Goal: Task Accomplishment & Management: Use online tool/utility

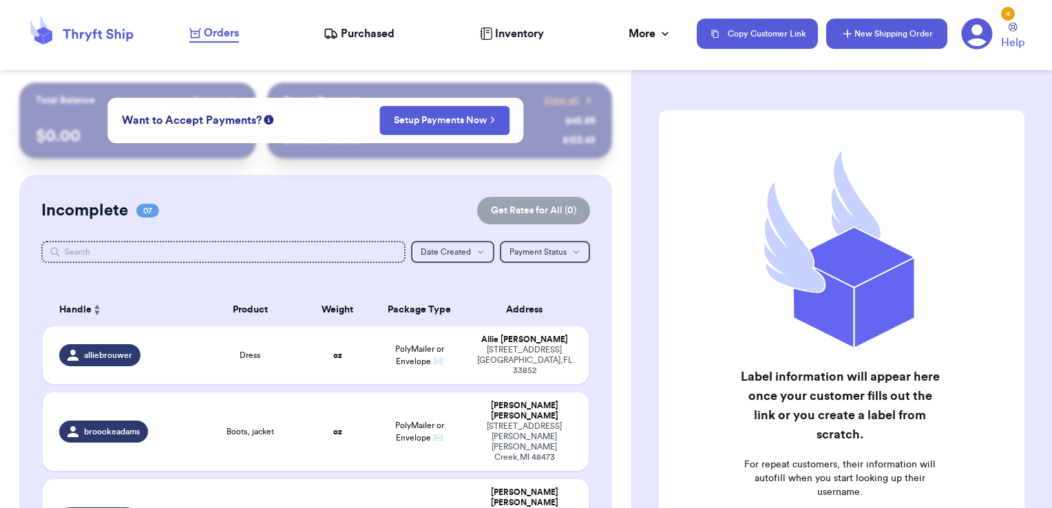
click at [884, 32] on button "New Shipping Order" at bounding box center [886, 34] width 121 height 30
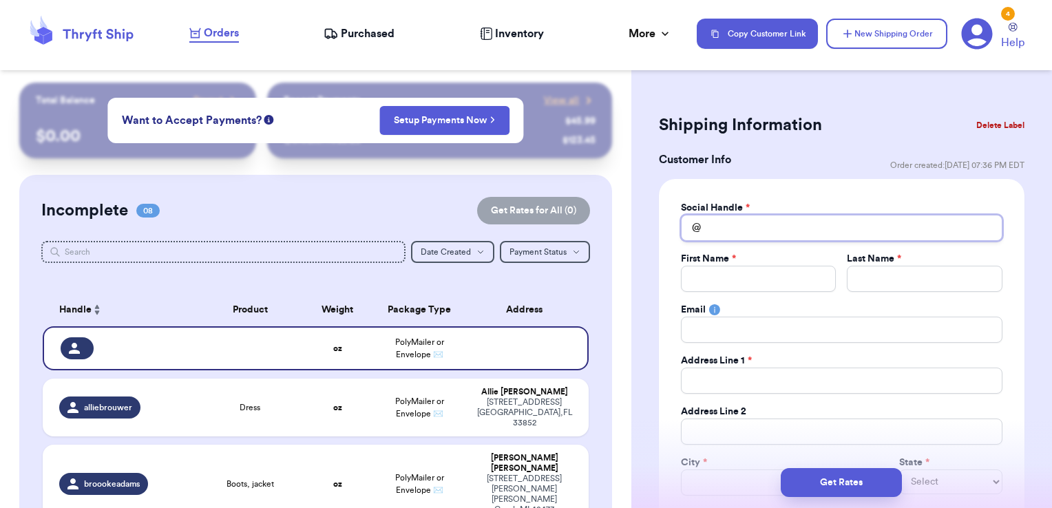
click at [753, 222] on input "Total Amount Paid" at bounding box center [842, 228] width 322 height 26
type input "l"
type input "li"
type input "liv"
type input "livi"
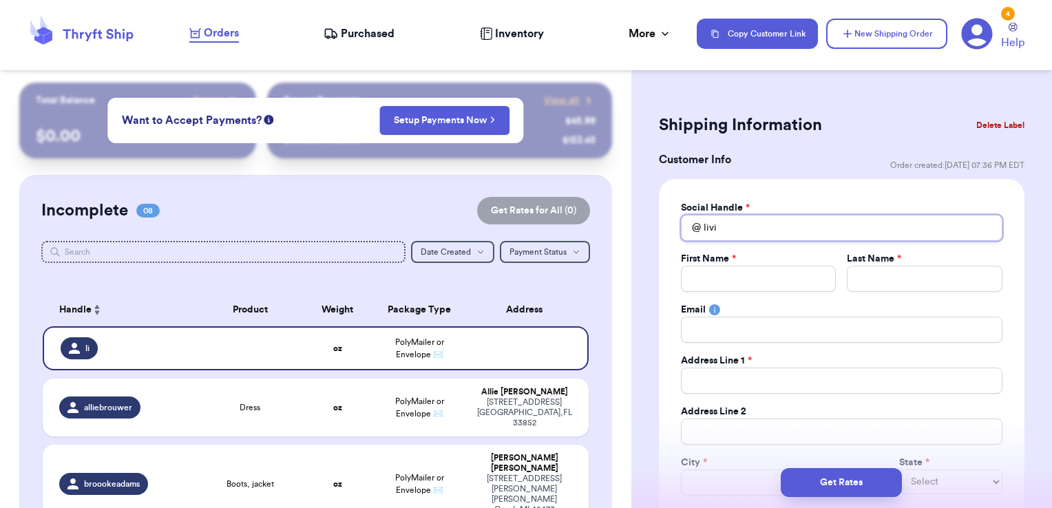
type input "livin"
type input "livin."
type input "livin.w"
type input "livin.wi"
type input "livin.wit"
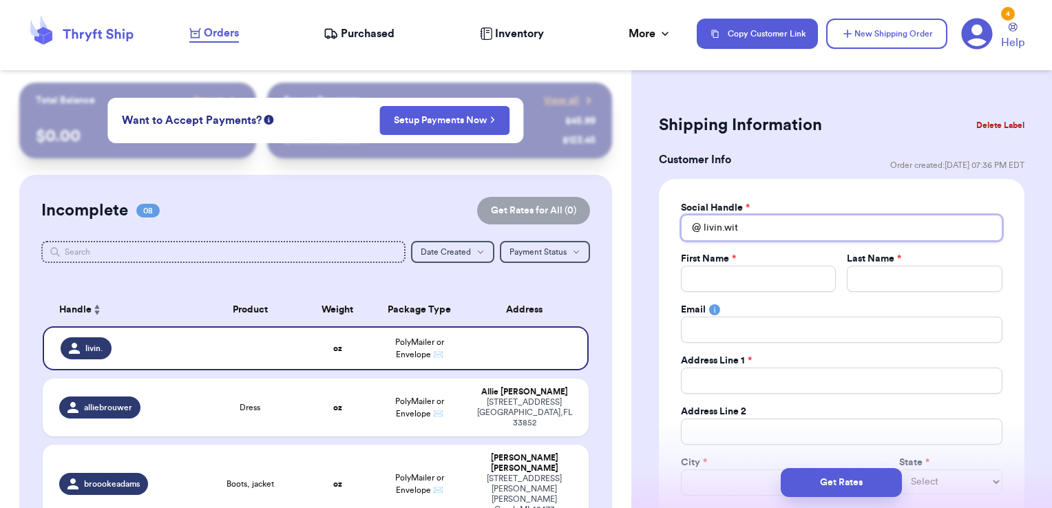
type input "livin.with"
type input "livin.wit"
type input "livin.wi"
type input "livin.w"
type input "livin."
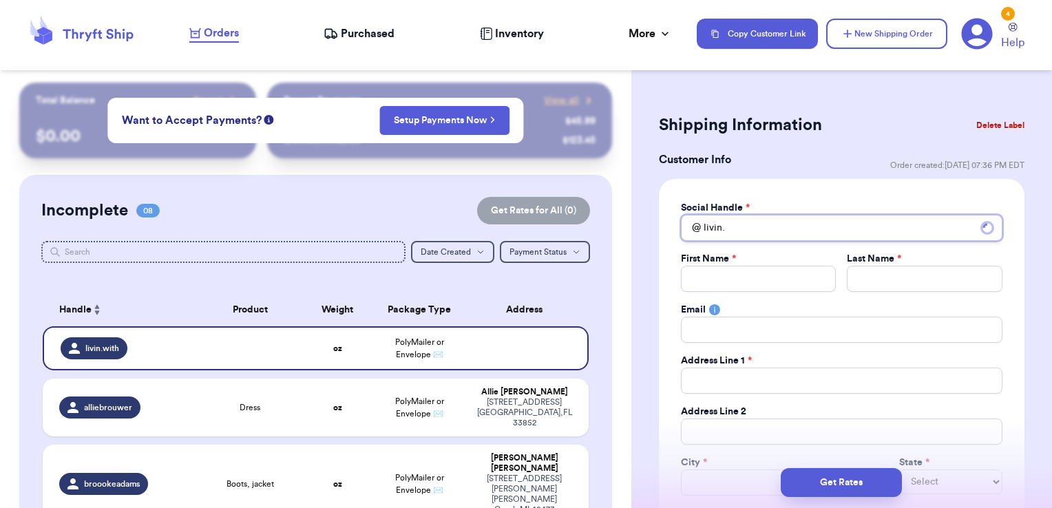
type input "livin"
type input "livi"
type input "liv"
type input "li"
type input "l"
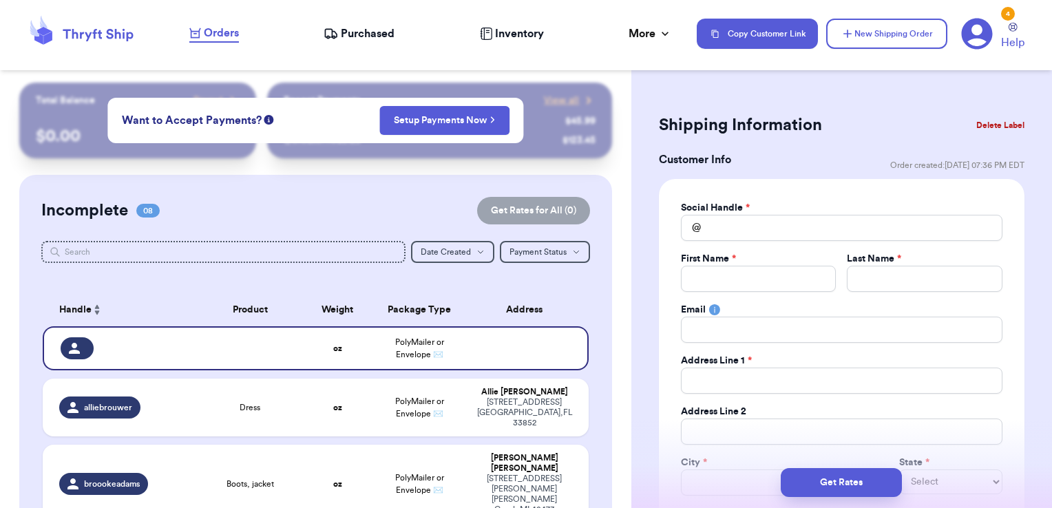
click at [1004, 121] on button "Delete Label" at bounding box center [1000, 125] width 59 height 30
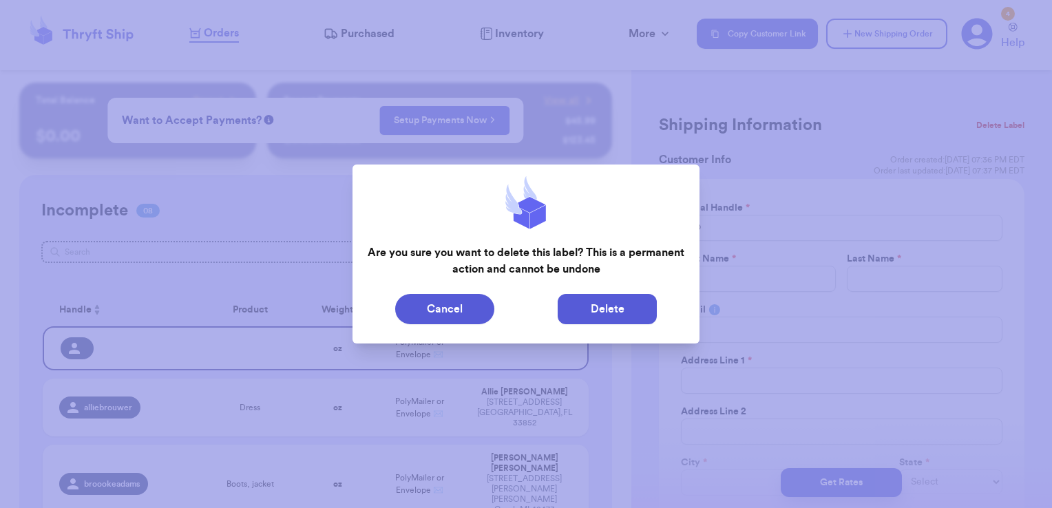
click at [604, 318] on button "Delete" at bounding box center [607, 309] width 99 height 30
type input "Dress"
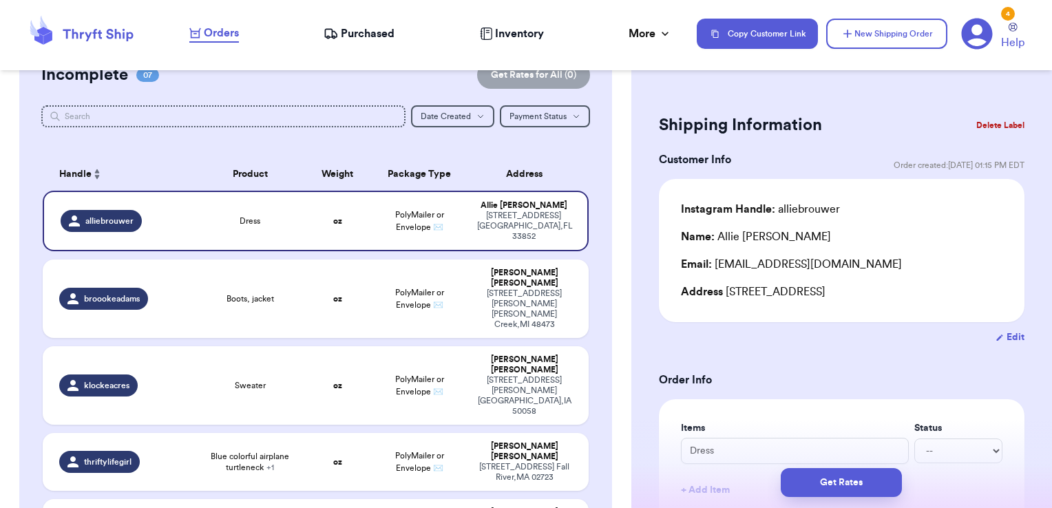
scroll to position [138, 0]
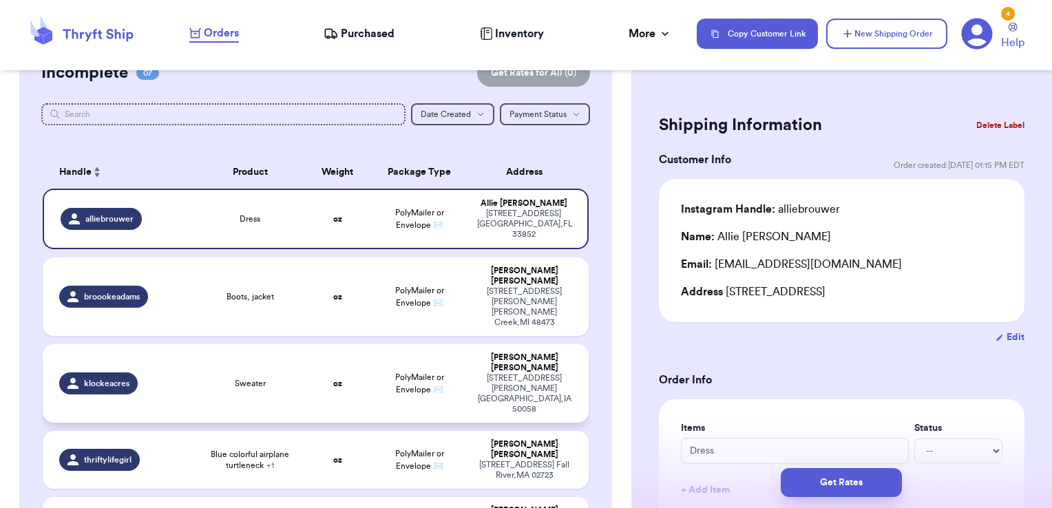
click at [183, 372] on div "klockeacres" at bounding box center [123, 383] width 128 height 22
type input "Sweater"
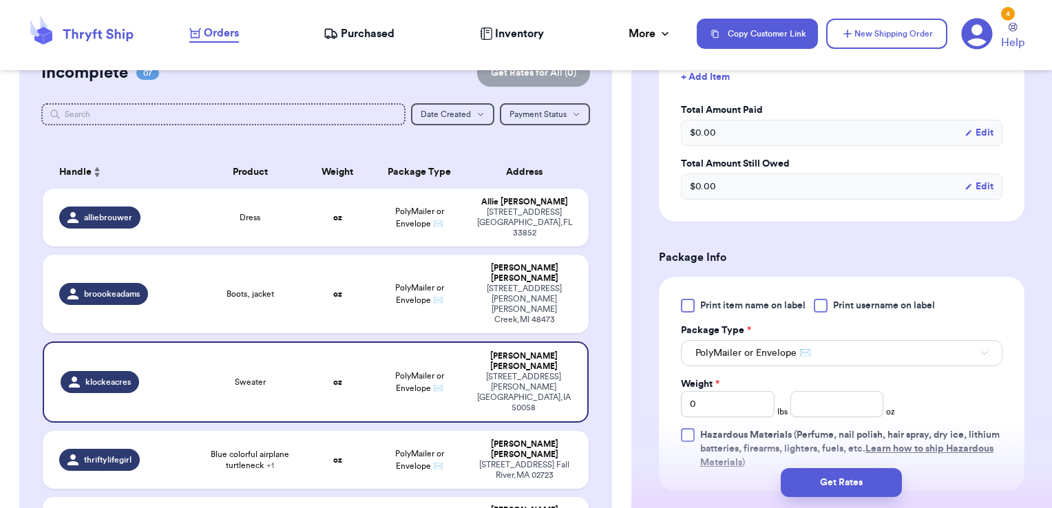
scroll to position [482, 0]
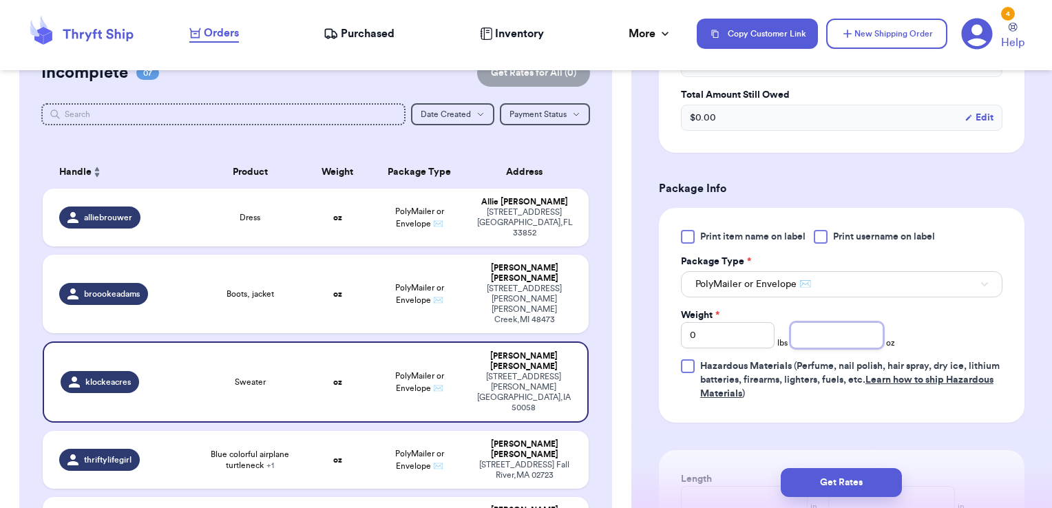
click at [826, 330] on input "number" at bounding box center [837, 335] width 94 height 26
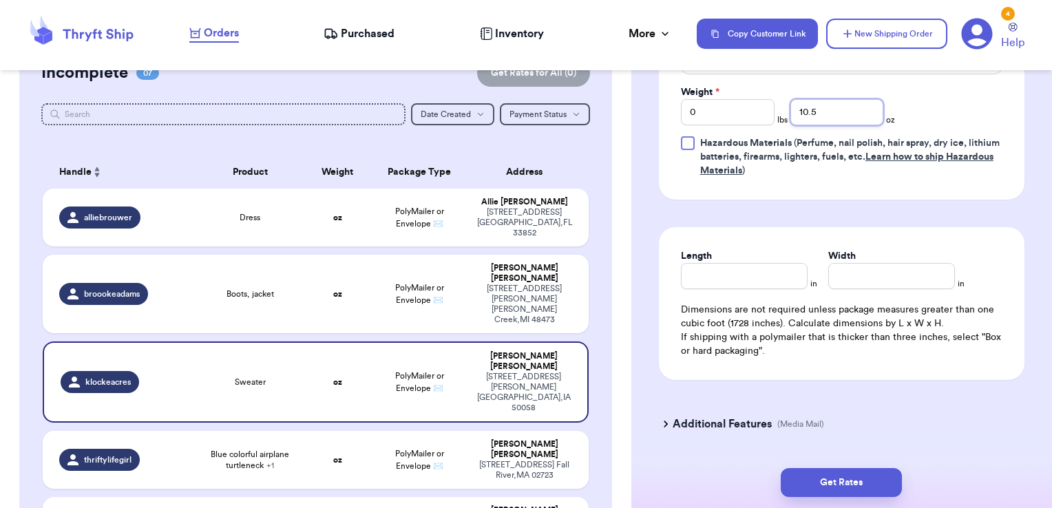
scroll to position [743, 0]
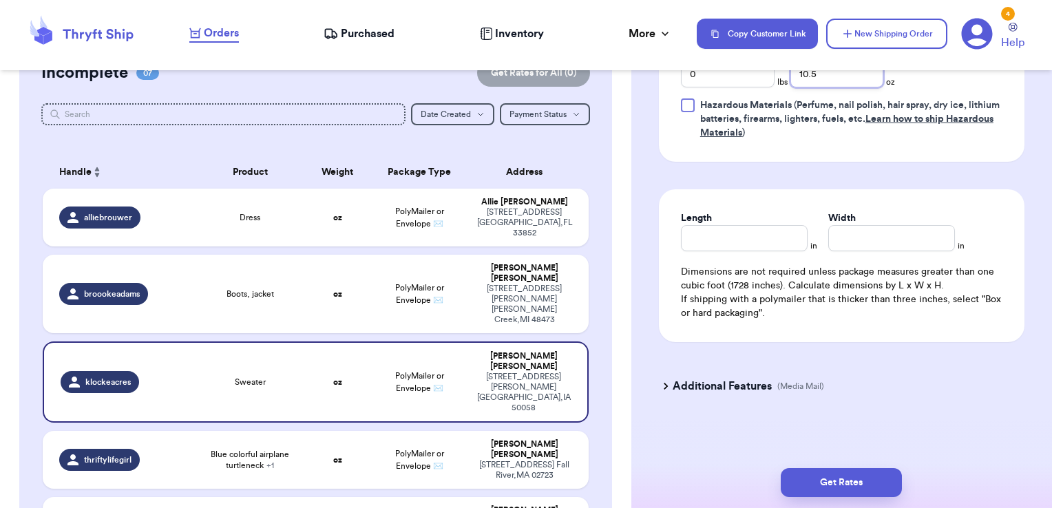
type input "10.5"
click at [804, 233] on div "Length in" at bounding box center [749, 231] width 136 height 40
click at [777, 233] on input "Length" at bounding box center [744, 238] width 127 height 26
type input "9"
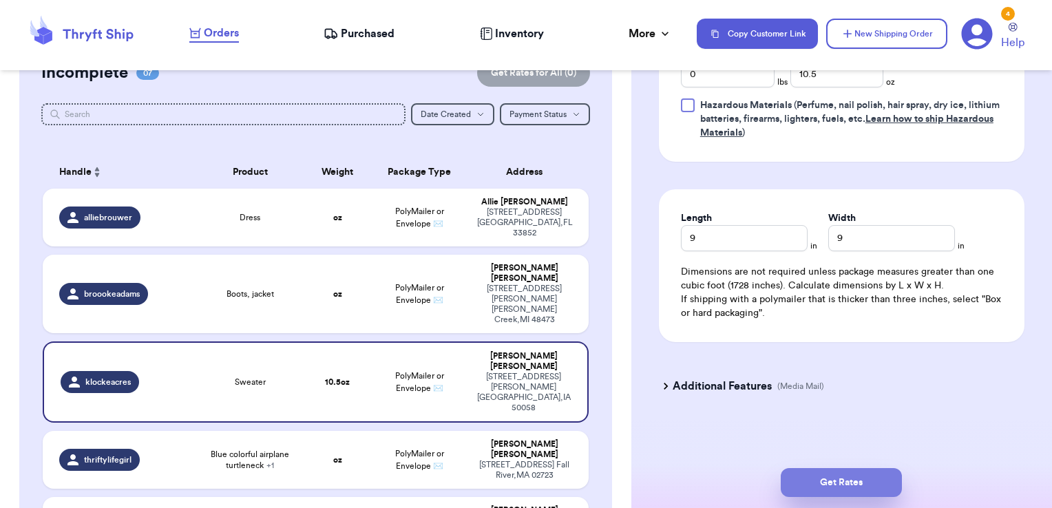
click at [846, 482] on button "Get Rates" at bounding box center [841, 482] width 121 height 29
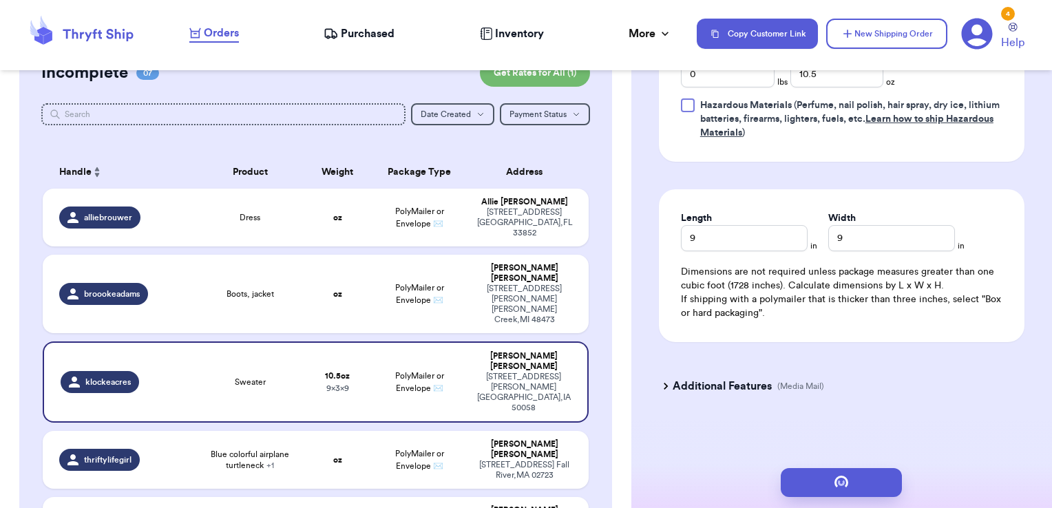
scroll to position [0, 0]
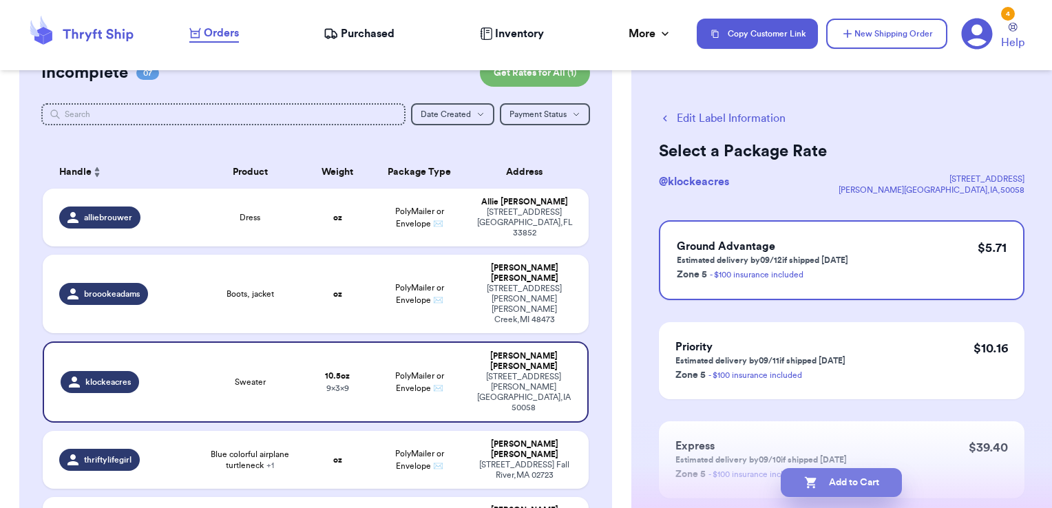
click at [849, 481] on button "Add to Cart" at bounding box center [841, 482] width 121 height 29
checkbox input "true"
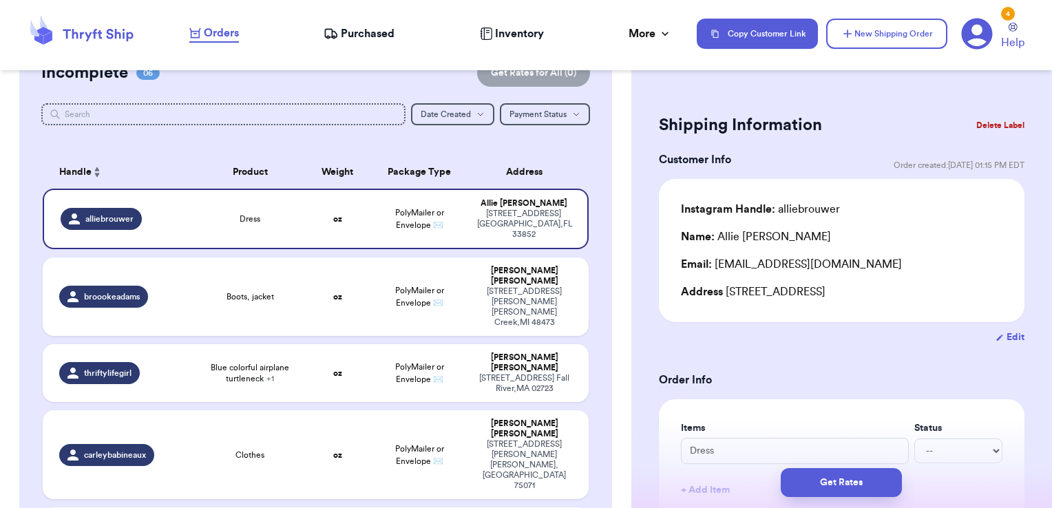
scroll to position [407, 0]
